Goal: Task Accomplishment & Management: Manage account settings

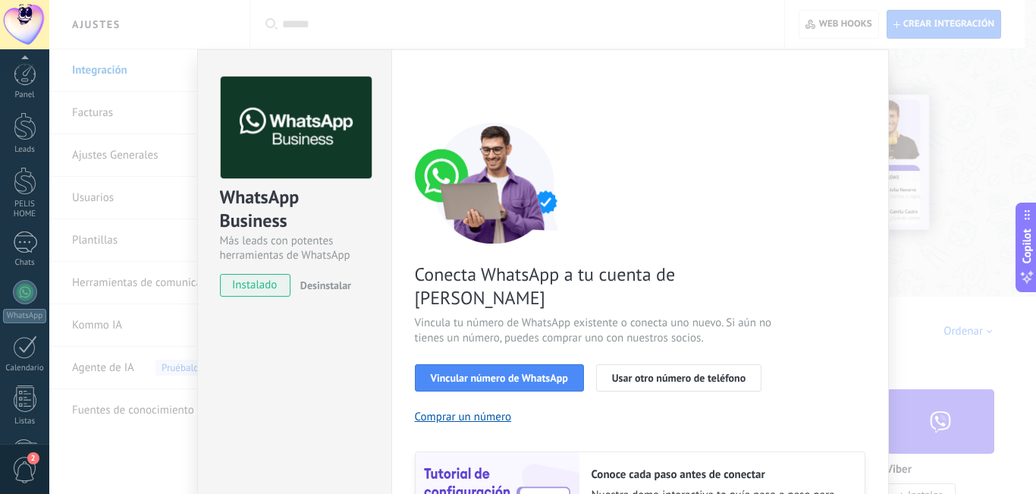
click at [681, 130] on div "Conecta WhatsApp a tu cuenta de Kommo Vincula tu número de WhatsApp existente o…" at bounding box center [640, 347] width 451 height 451
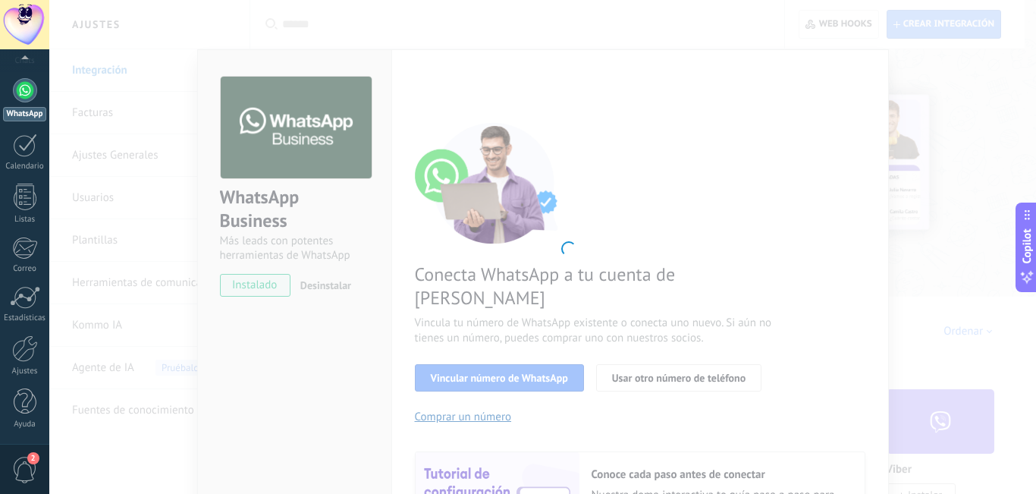
scroll to position [53, 0]
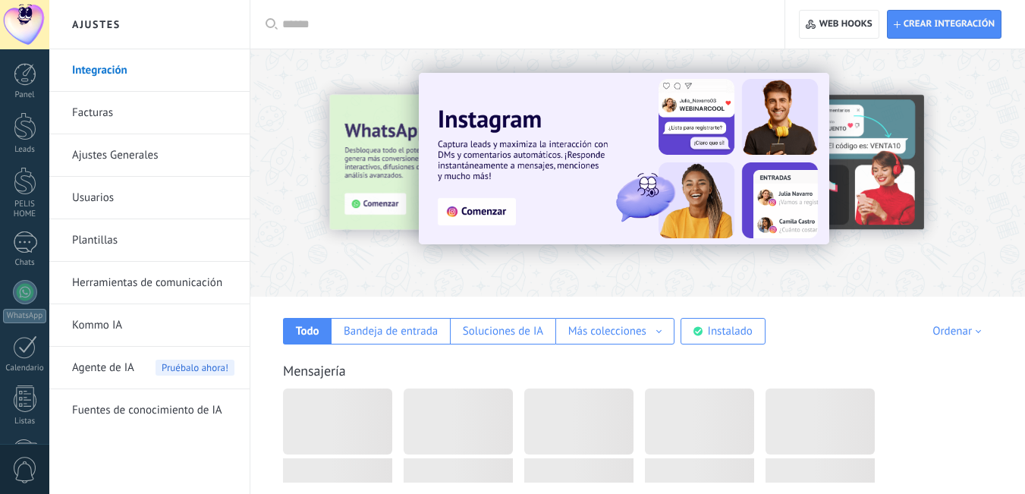
click at [137, 202] on link "Usuarios" at bounding box center [153, 198] width 162 height 42
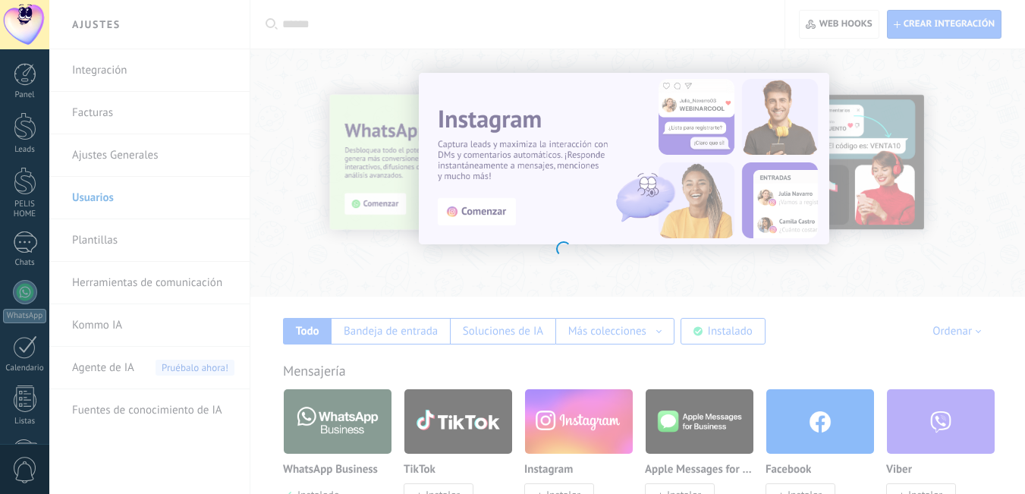
click at [100, 200] on body ".abecls-1,.abecls-2{fill-rule:evenodd}.abecls-2{fill:#fff} .abhcls-1{fill:none}…" at bounding box center [512, 247] width 1025 height 494
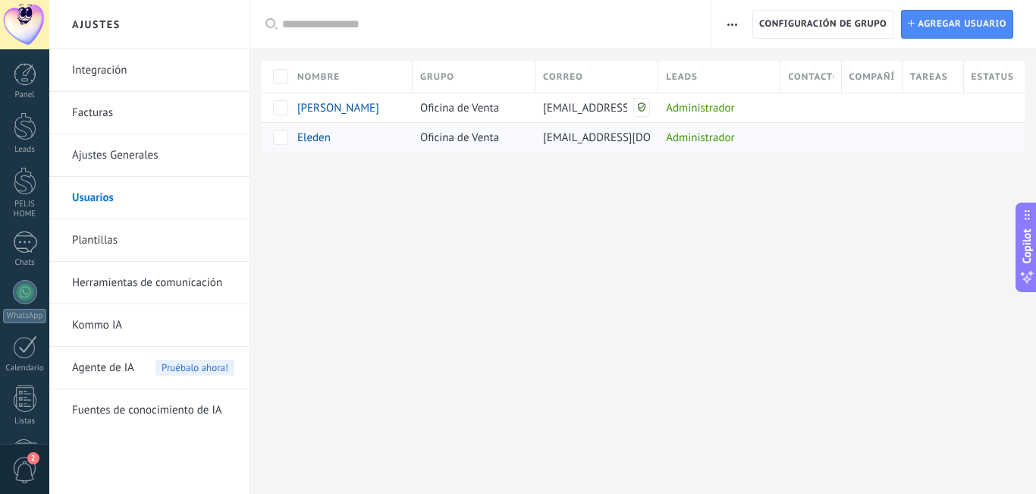
click at [702, 144] on div "Administrador" at bounding box center [715, 137] width 115 height 29
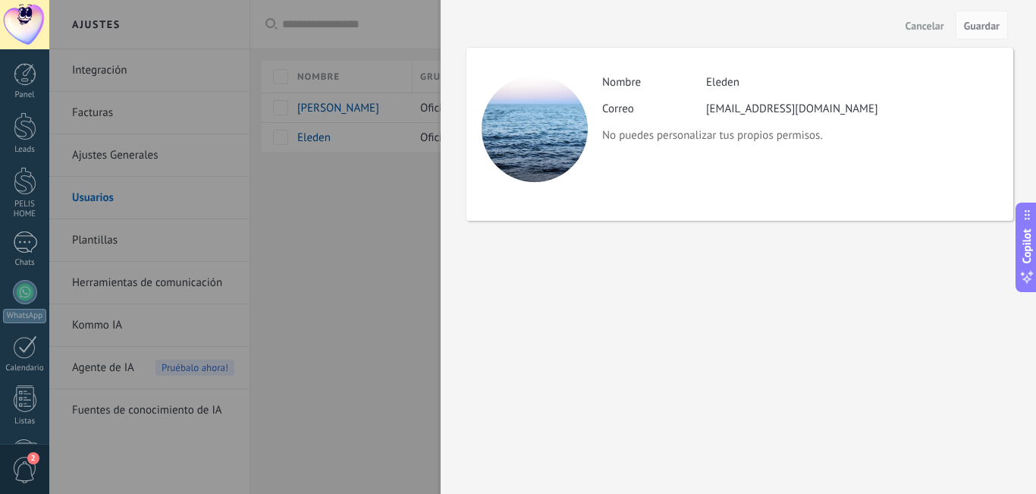
click at [486, 259] on div "Cancelar Guardar Actividad Nombre Eleden Correo perfumeseleden@gmail.com No pue…" at bounding box center [739, 247] width 596 height 494
